Goal: Check status: Check status

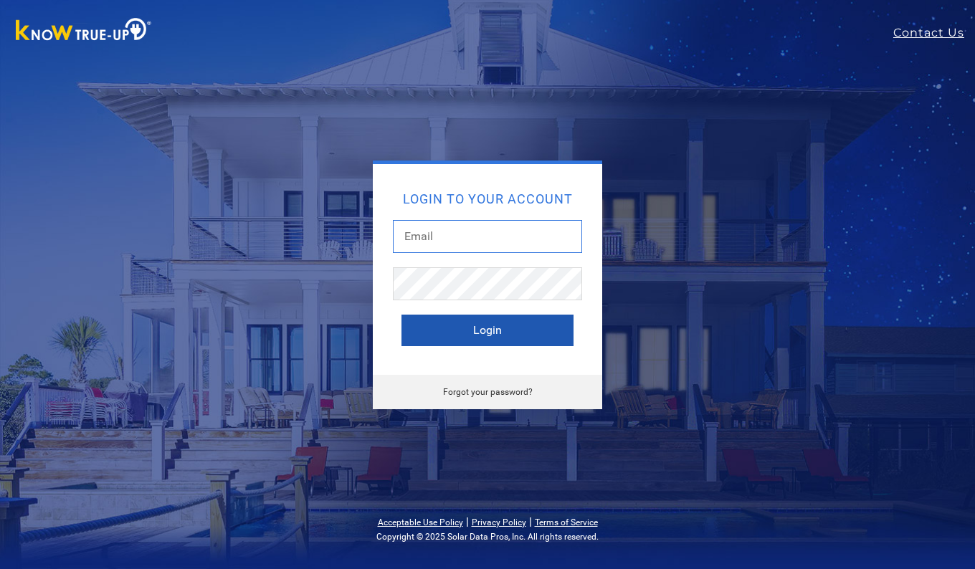
type input "[EMAIL_ADDRESS][DOMAIN_NAME]"
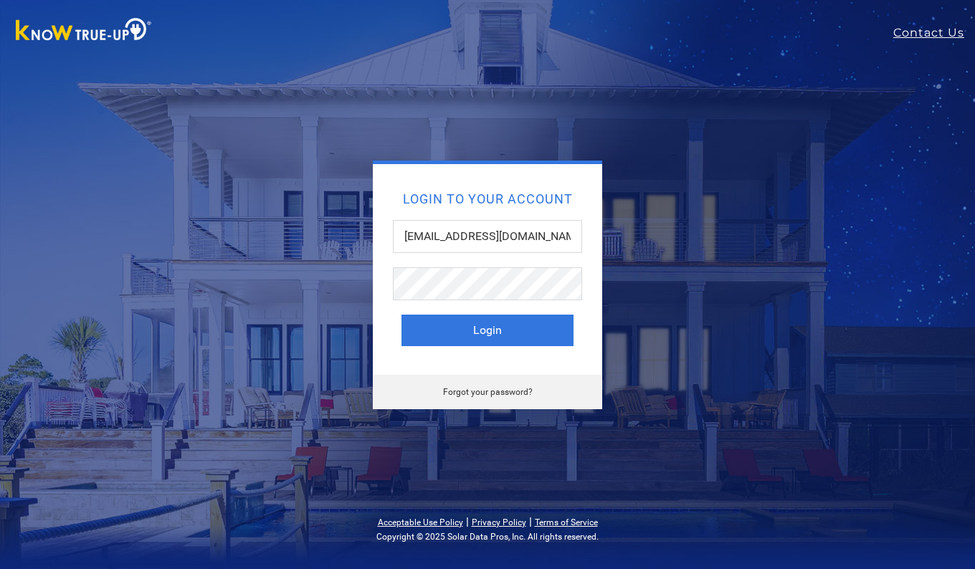
click at [505, 320] on button "Login" at bounding box center [487, 331] width 172 height 32
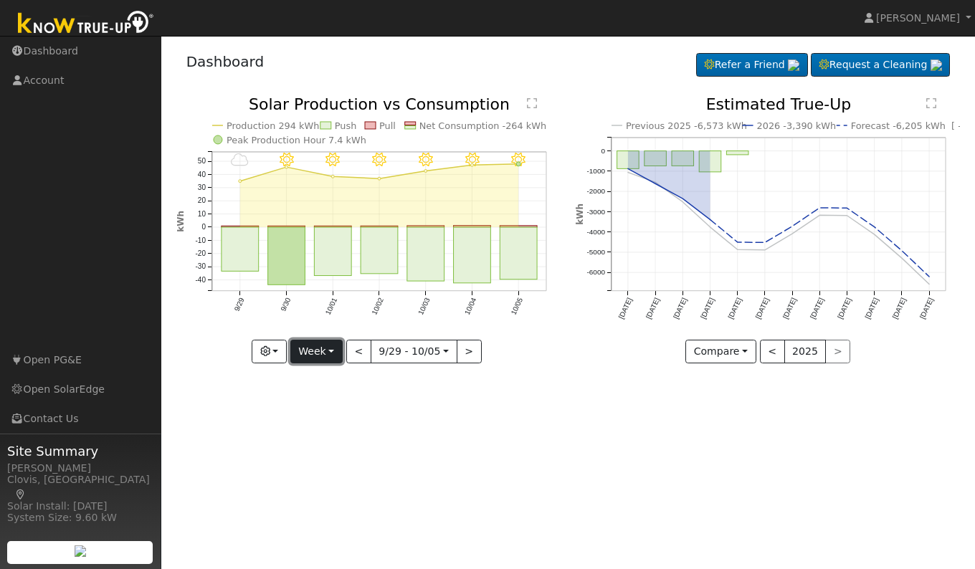
click at [303, 358] on button "Week" at bounding box center [316, 352] width 52 height 24
click at [308, 384] on link "Day" at bounding box center [341, 381] width 100 height 20
type input "[DATE]"
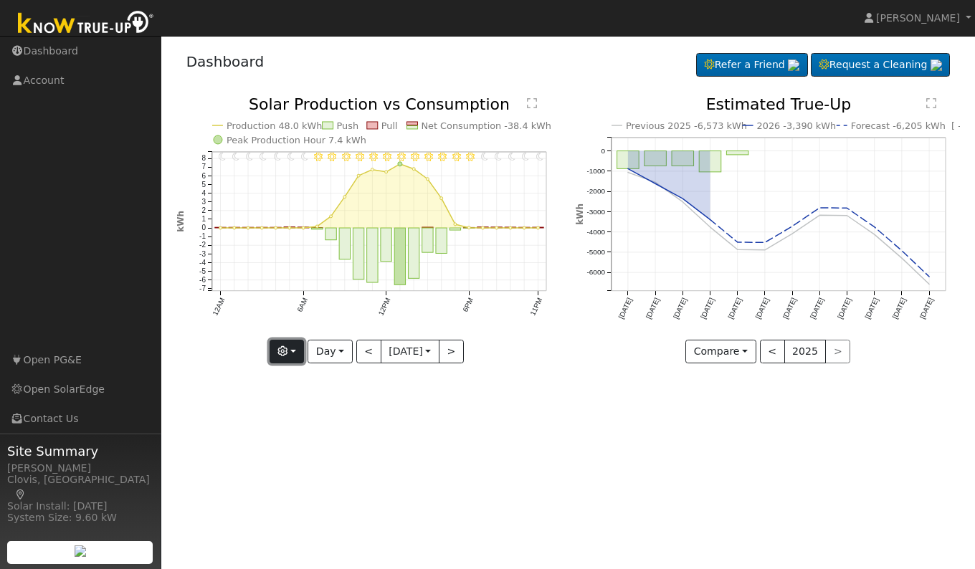
click at [277, 353] on icon "button" at bounding box center [282, 351] width 10 height 10
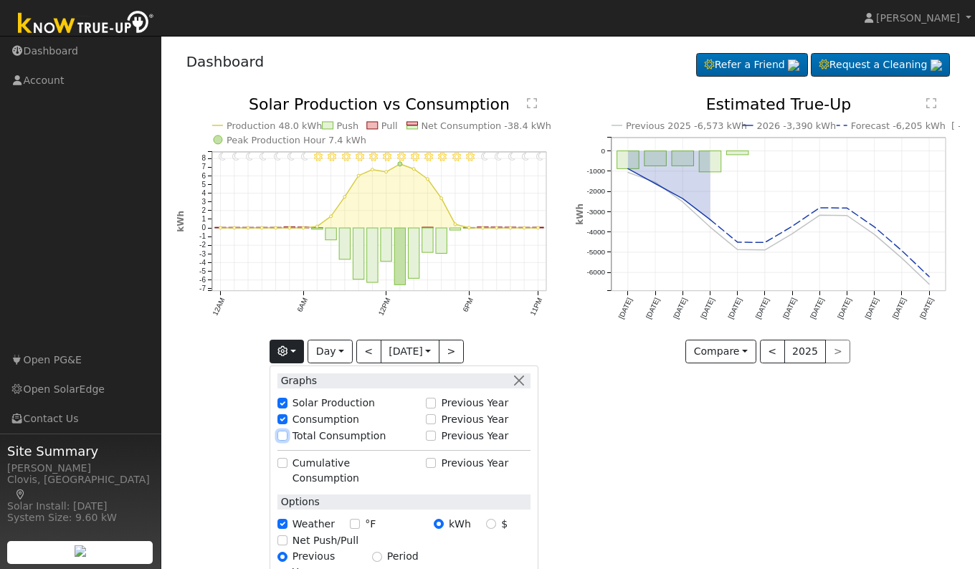
click at [277, 435] on input "Total Consumption" at bounding box center [282, 436] width 10 height 10
checkbox input "true"
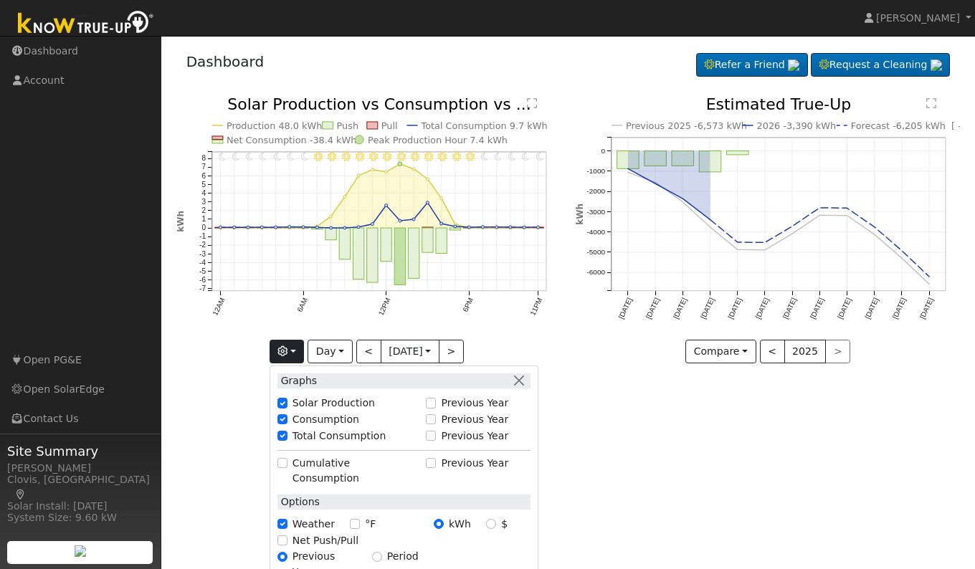
click at [701, 500] on div "User Profile First name Last name Email Email Notifications No Emails No Emails…" at bounding box center [567, 302] width 813 height 533
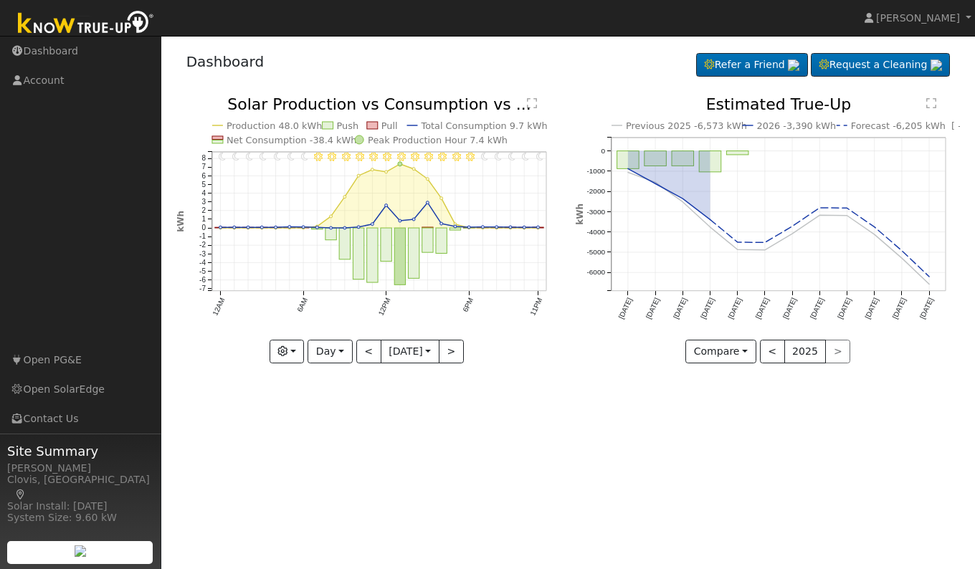
click at [528, 106] on text "" at bounding box center [532, 102] width 10 height 11
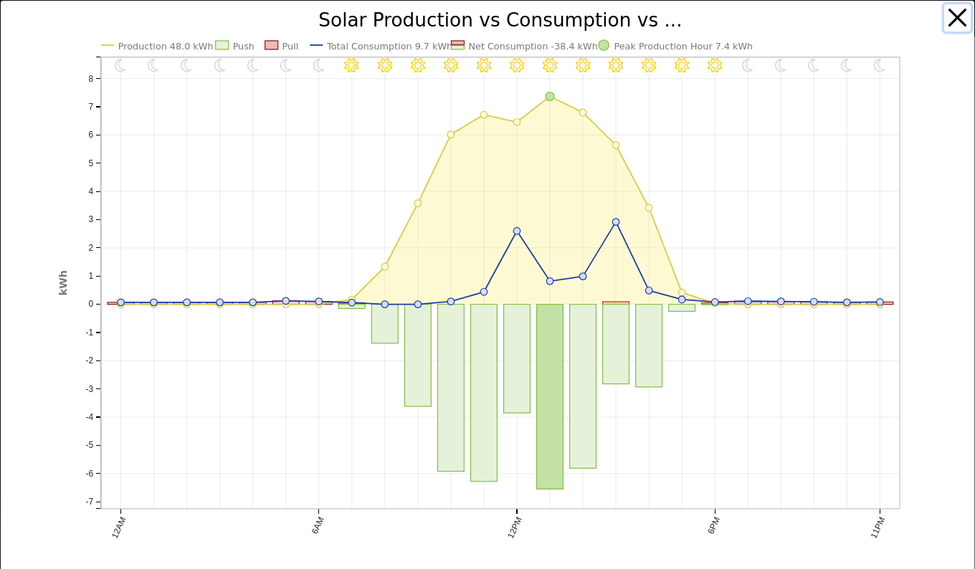
click at [944, 19] on button "button" at bounding box center [957, 17] width 27 height 27
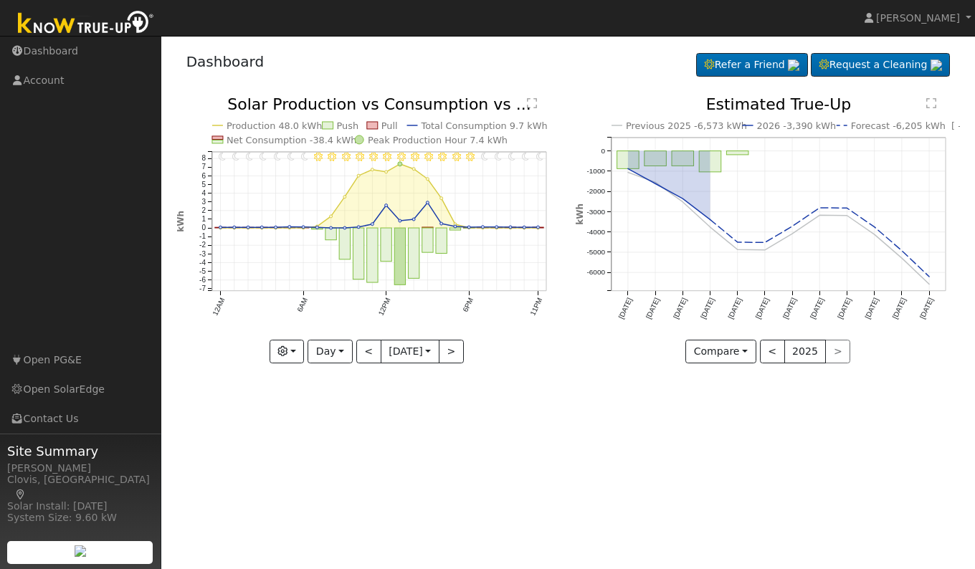
click at [554, 428] on div "User Profile First name Last name Email Email Notifications No Emails No Emails…" at bounding box center [567, 302] width 813 height 533
